Goal: Information Seeking & Learning: Compare options

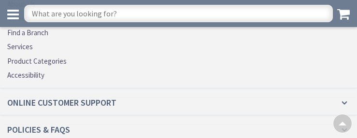
scroll to position [2025, 0]
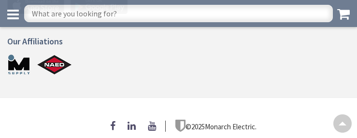
scroll to position [583, 0]
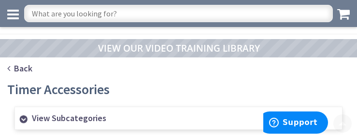
scroll to position [769, 0]
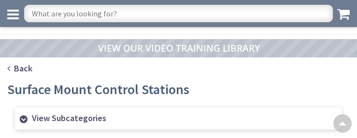
scroll to position [893, 0]
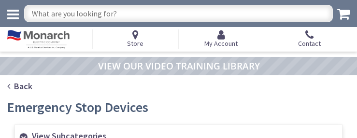
scroll to position [910, 0]
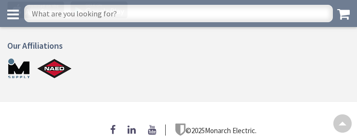
scroll to position [738, 0]
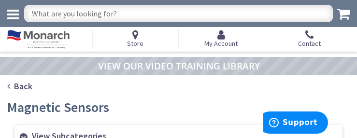
scroll to position [914, 0]
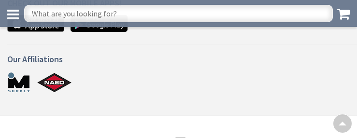
scroll to position [777, 0]
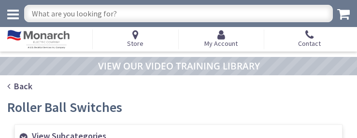
scroll to position [762, 0]
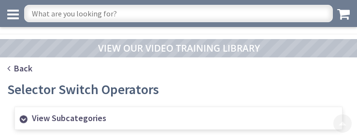
scroll to position [617, 0]
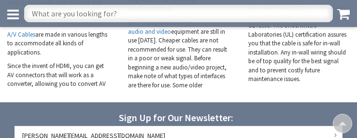
scroll to position [1800, 0]
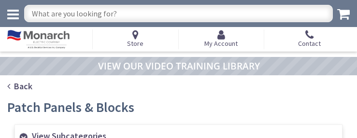
scroll to position [1285, 0]
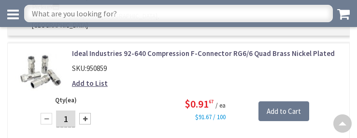
scroll to position [2104, 0]
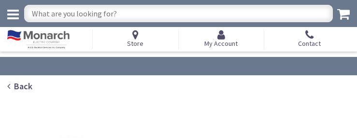
type input "Stubble Rd, [GEOGRAPHIC_DATA], [GEOGRAPHIC_DATA] 20147, [GEOGRAPHIC_DATA]"
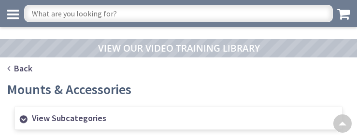
scroll to position [610, 0]
